Goal: Task Accomplishment & Management: Complete application form

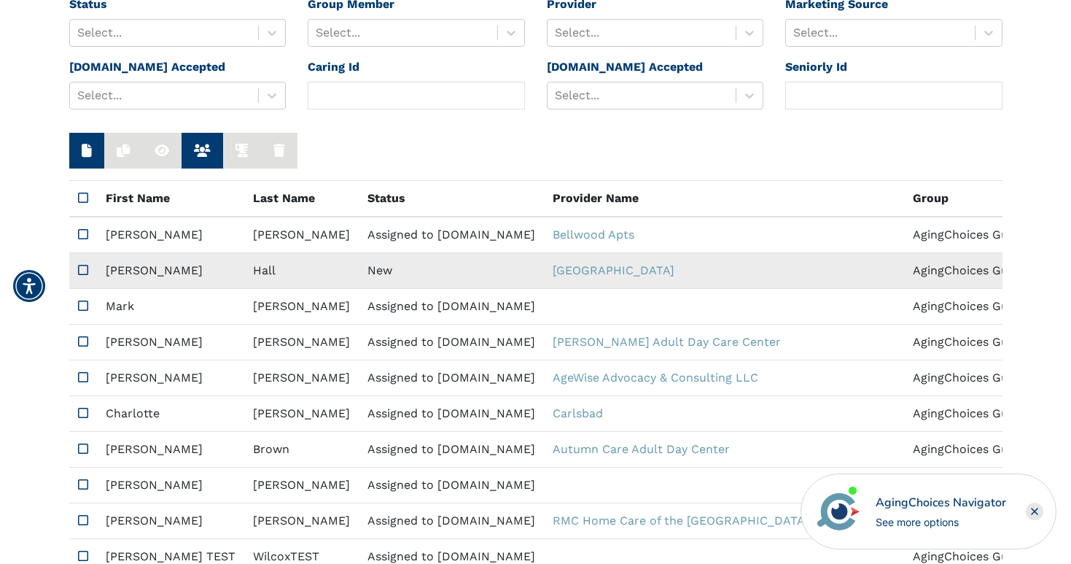
click at [359, 262] on td "New" at bounding box center [451, 271] width 185 height 36
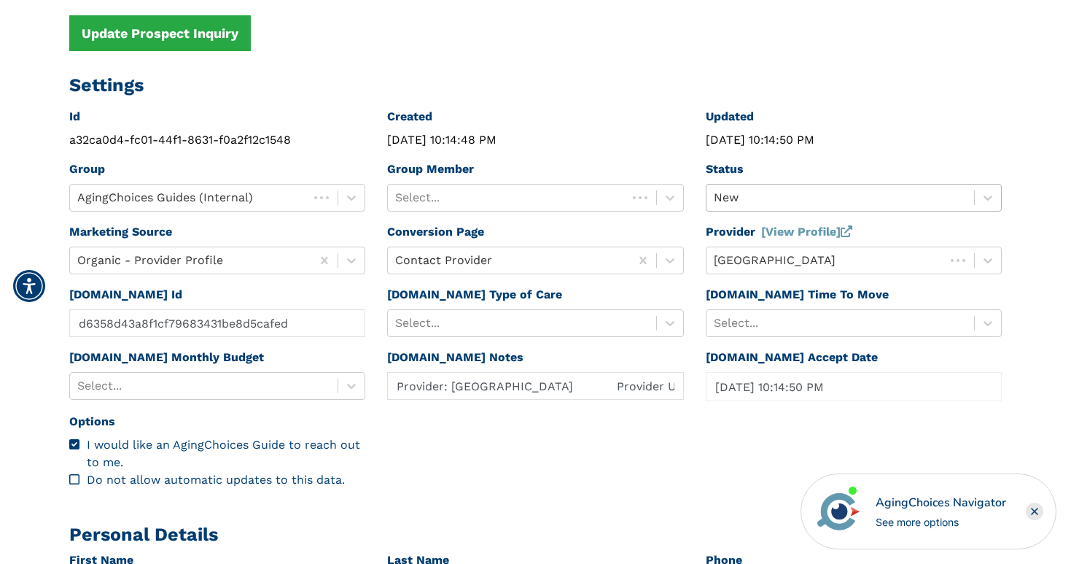
click at [758, 199] on div at bounding box center [841, 197] width 254 height 20
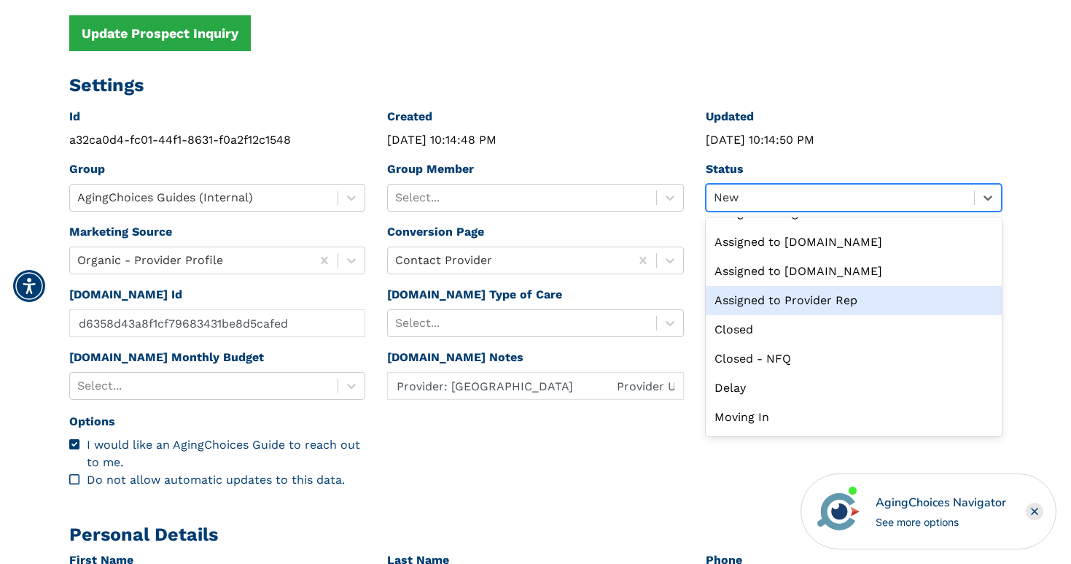
scroll to position [20, 0]
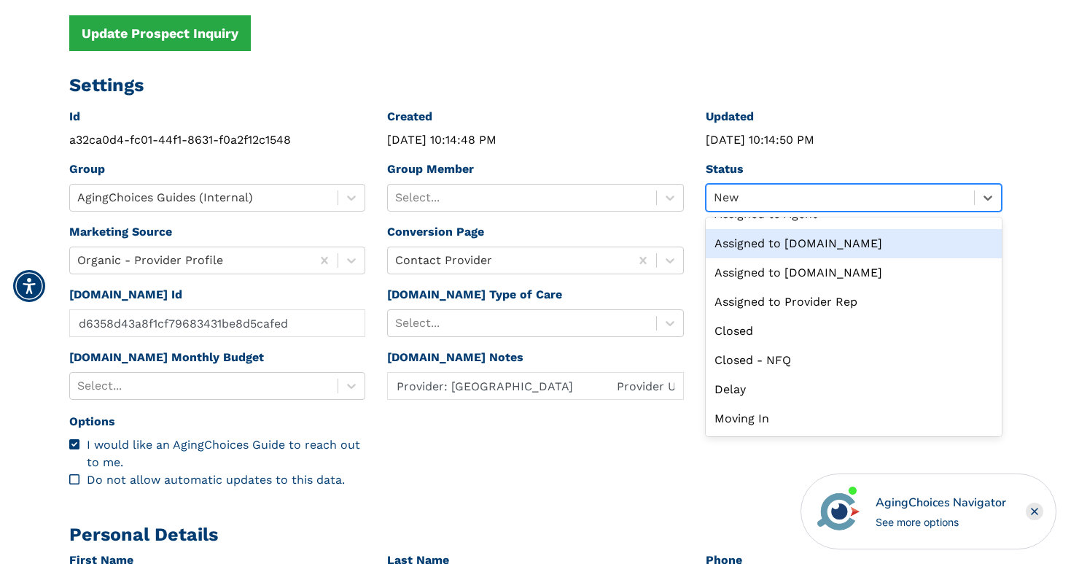
click at [753, 241] on div "Assigned to [DOMAIN_NAME]" at bounding box center [854, 243] width 297 height 29
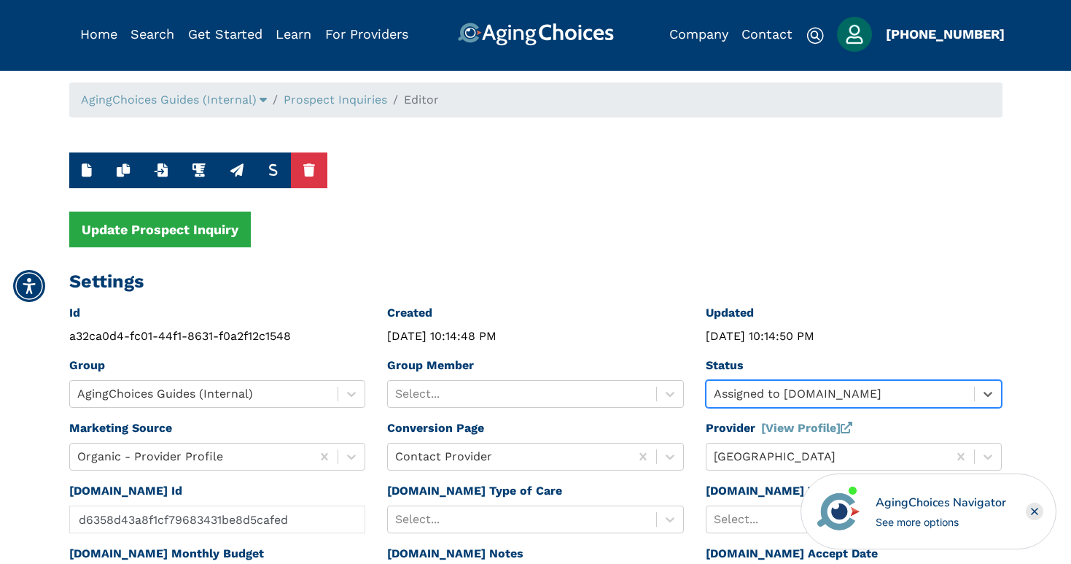
scroll to position [0, 0]
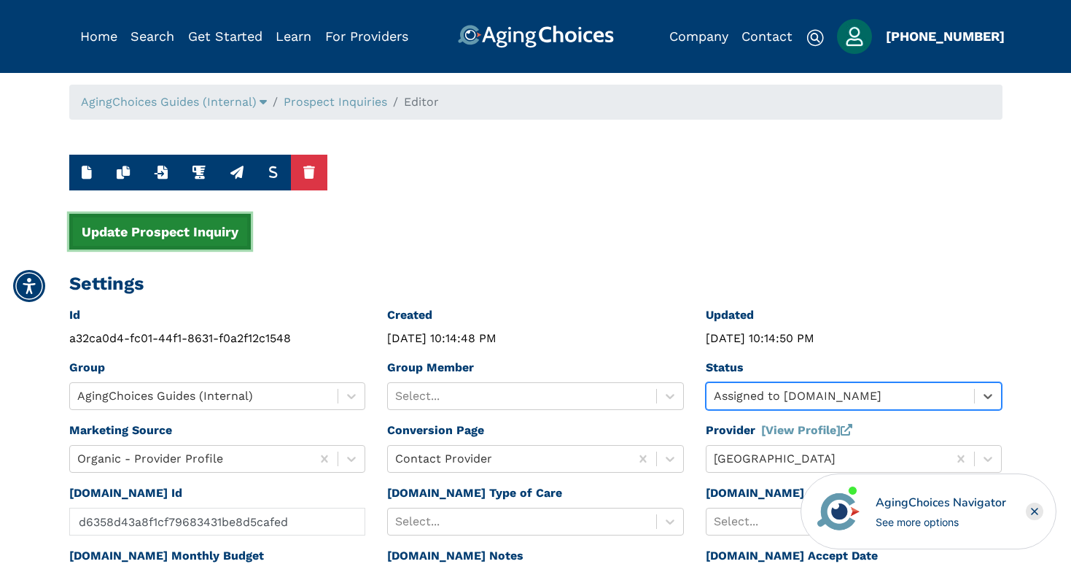
click at [165, 230] on button "Update Prospect Inquiry" at bounding box center [160, 232] width 182 height 36
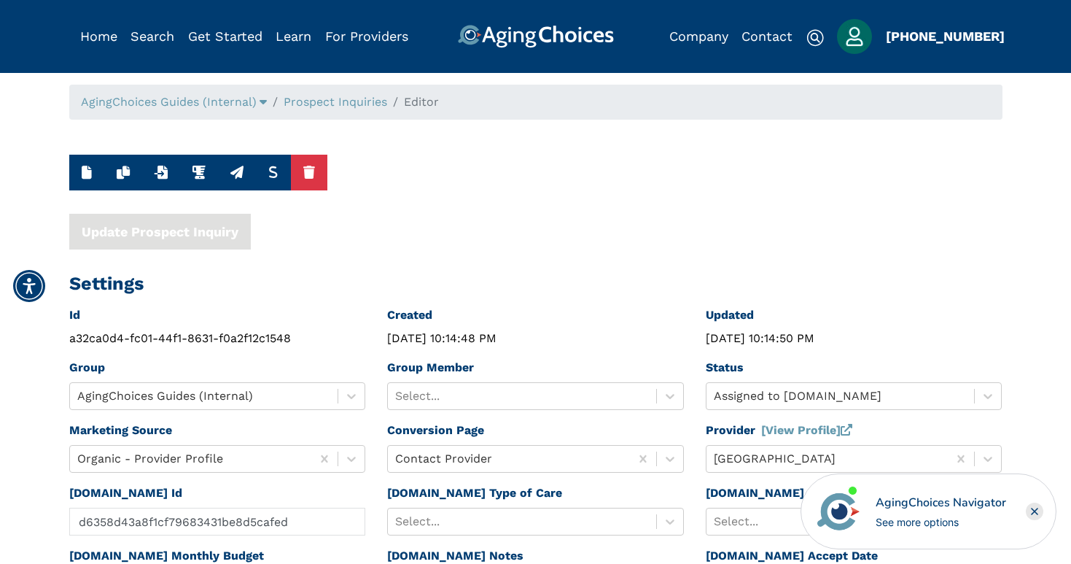
type input "Provider: [GEOGRAPHIC_DATA] Provider Url: [URL][DOMAIN_NAME] Message: Please co…"
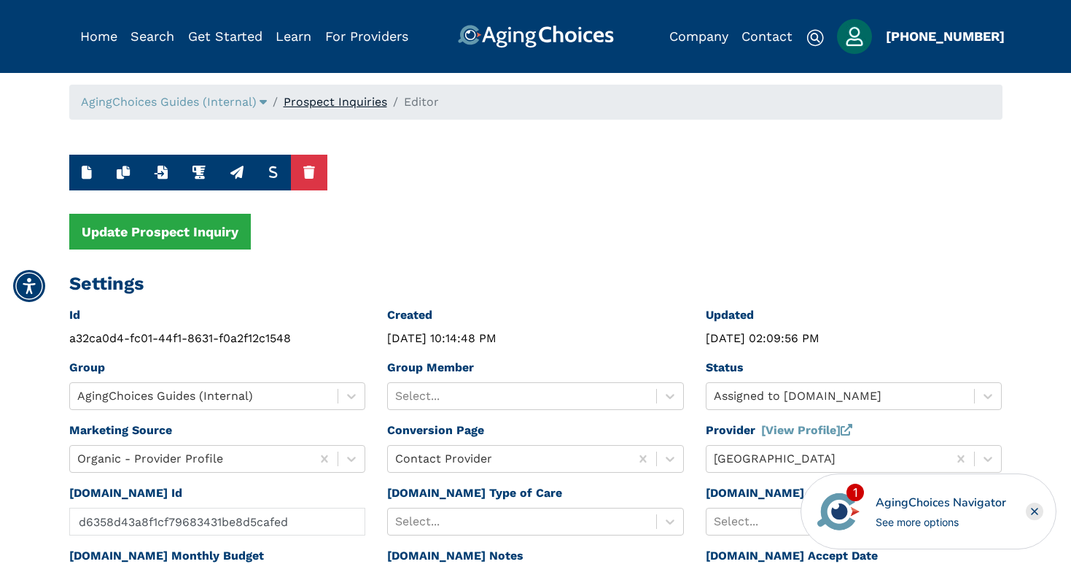
click at [337, 97] on link "Prospect Inquiries" at bounding box center [336, 102] width 104 height 14
